Goal: Transaction & Acquisition: Purchase product/service

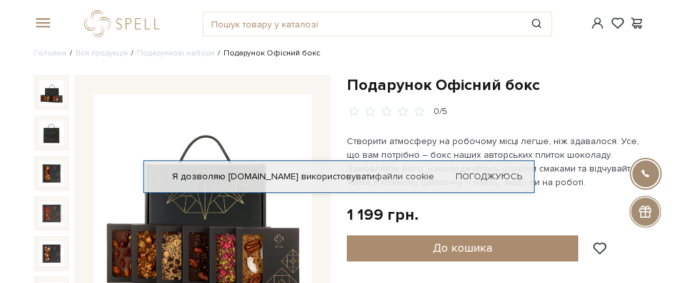
click at [39, 18] on span at bounding box center [40, 24] width 13 height 12
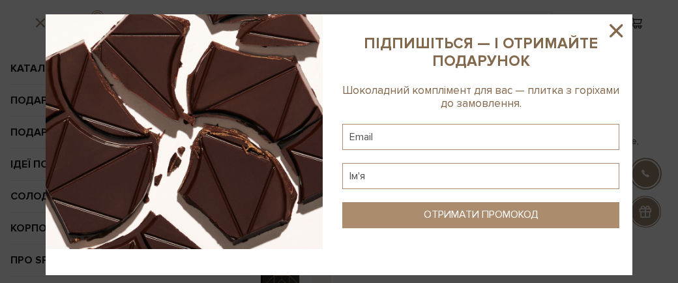
click at [618, 34] on icon at bounding box center [616, 30] width 13 height 13
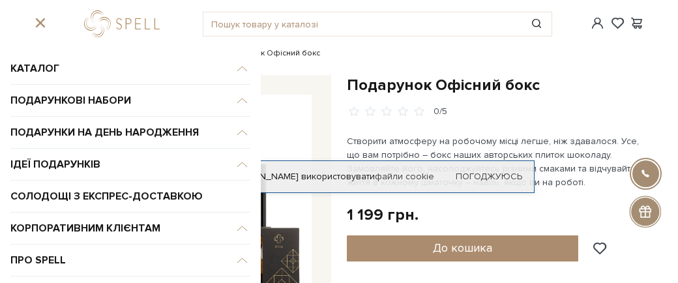
click at [110, 15] on link "logo" at bounding box center [124, 23] width 81 height 27
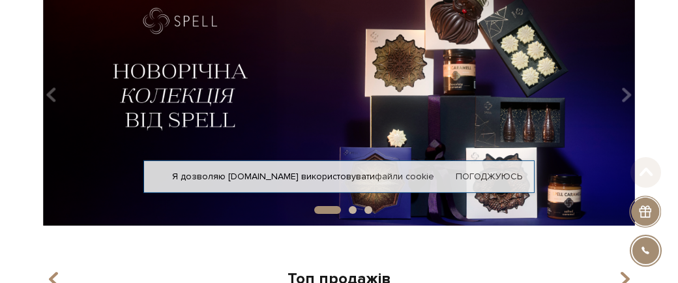
scroll to position [96, 0]
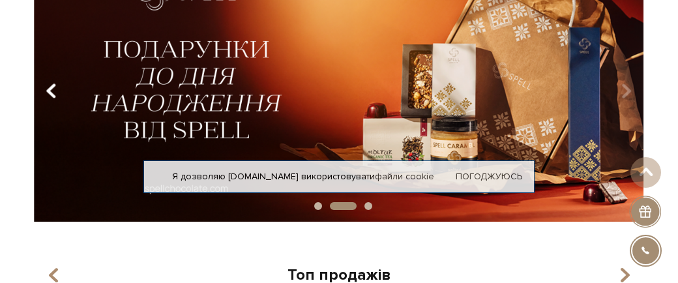
click at [46, 76] on button "Carousel Navigation" at bounding box center [54, 91] width 18 height 30
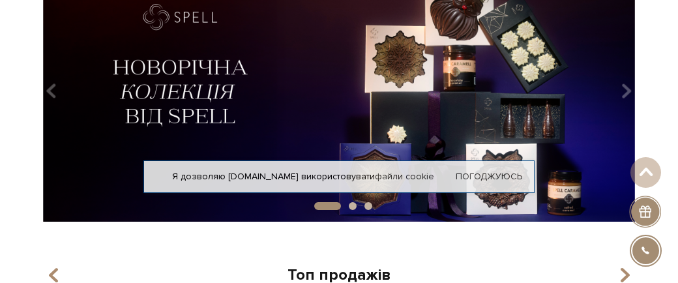
click at [185, 88] on img at bounding box center [339, 86] width 610 height 271
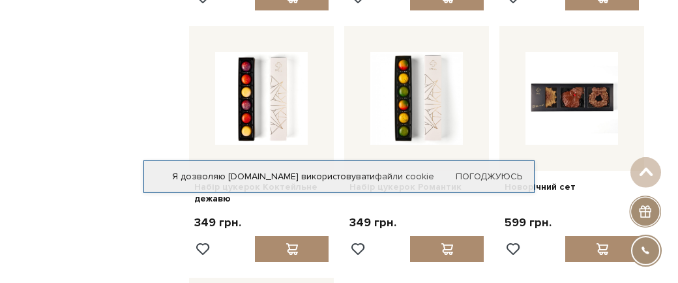
scroll to position [1063, 0]
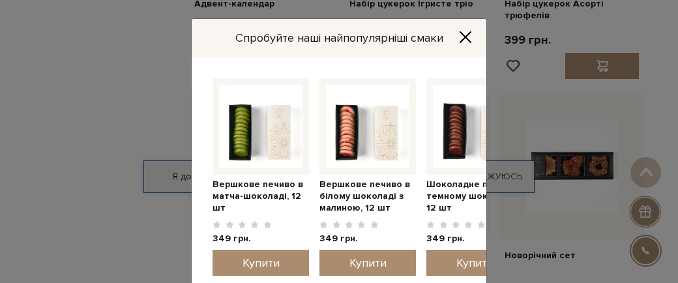
click at [469, 31] on icon "Close" at bounding box center [465, 37] width 13 height 13
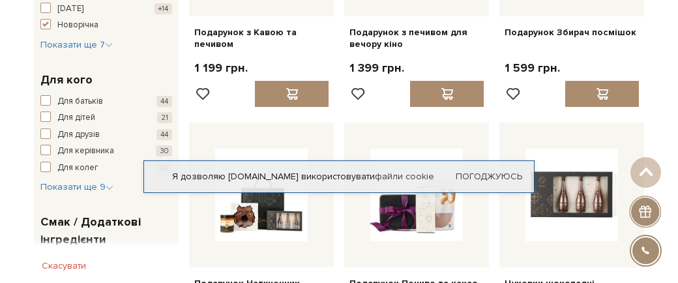
scroll to position [289, 0]
